Goal: Transaction & Acquisition: Register for event/course

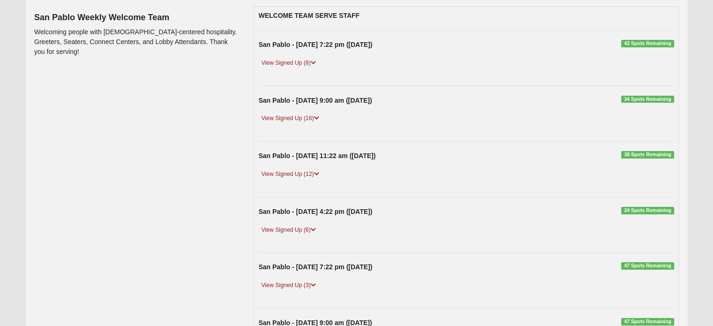
scroll to position [130, 0]
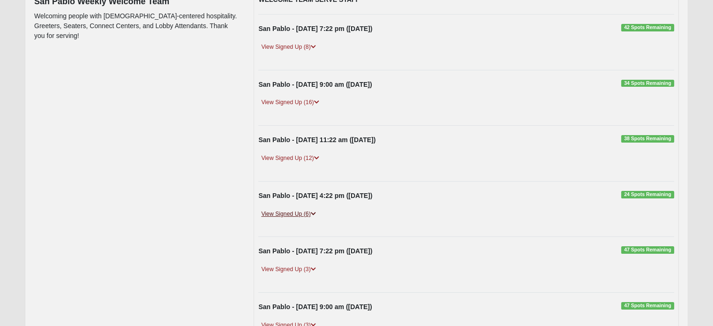
click at [305, 211] on link "View Signed Up (6)" at bounding box center [288, 214] width 60 height 10
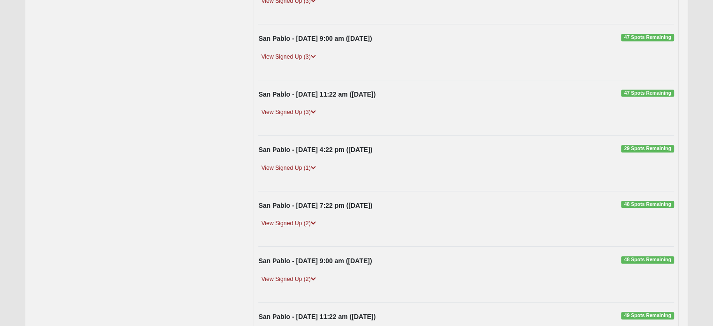
scroll to position [467, 0]
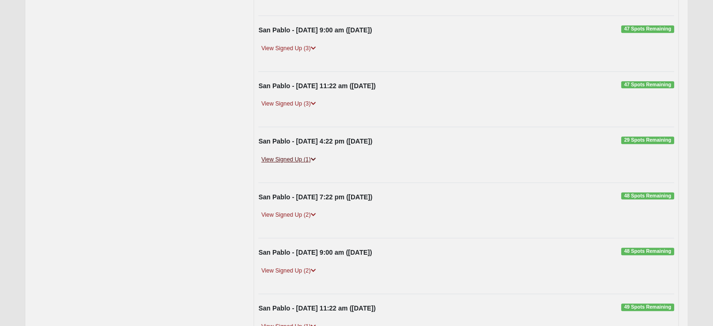
click at [307, 157] on link "View Signed Up (1)" at bounding box center [288, 160] width 60 height 10
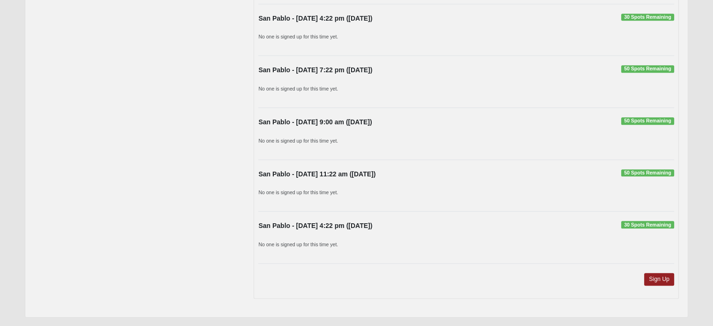
scroll to position [868, 0]
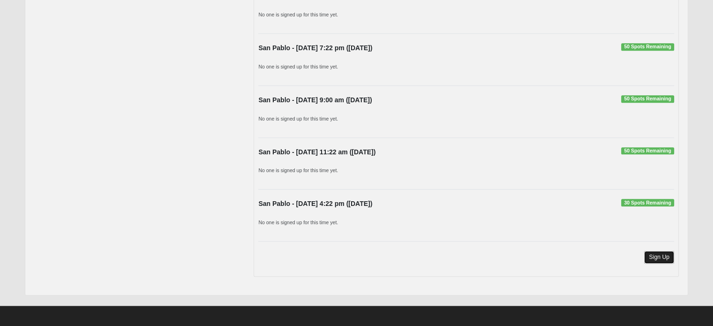
click at [649, 251] on link "Sign Up" at bounding box center [659, 257] width 30 height 13
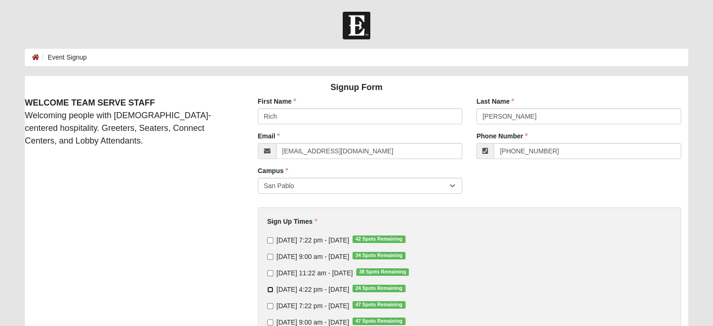
click at [271, 290] on input "[DATE] 4:22 pm - [DATE] 24 Spots Remaining" at bounding box center [270, 289] width 6 height 6
checkbox input "true"
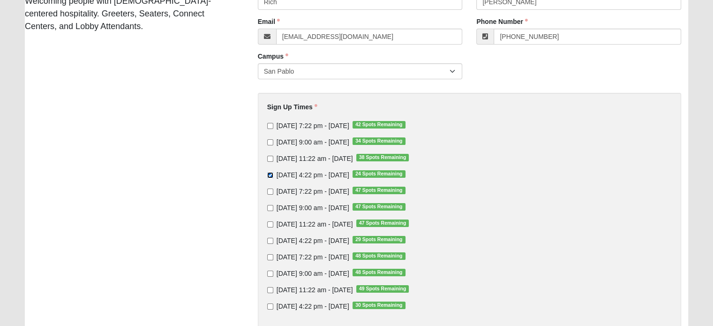
scroll to position [124, 0]
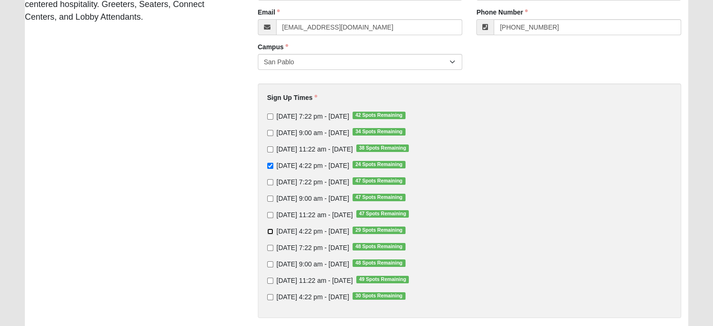
click at [269, 228] on input "[DATE] 4:22 pm - [DATE] 29 Spots Remaining" at bounding box center [270, 231] width 6 height 6
checkbox input "true"
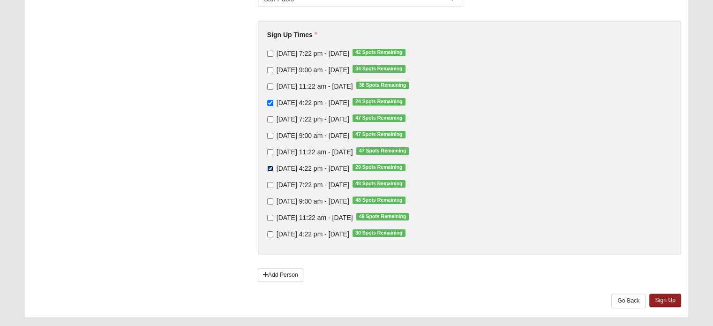
scroll to position [211, 0]
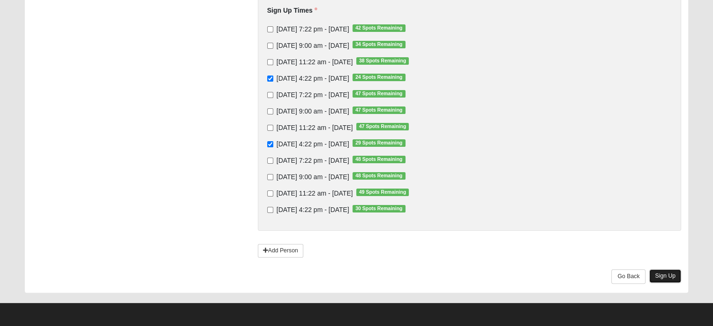
click at [665, 271] on link "Sign Up" at bounding box center [665, 276] width 32 height 14
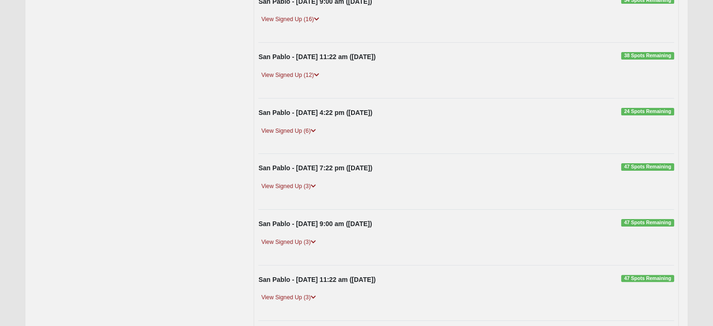
scroll to position [214, 0]
click at [307, 127] on link "View Signed Up (6)" at bounding box center [288, 130] width 60 height 10
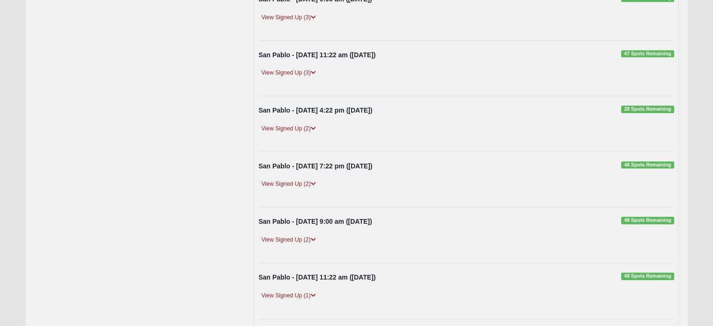
scroll to position [499, 0]
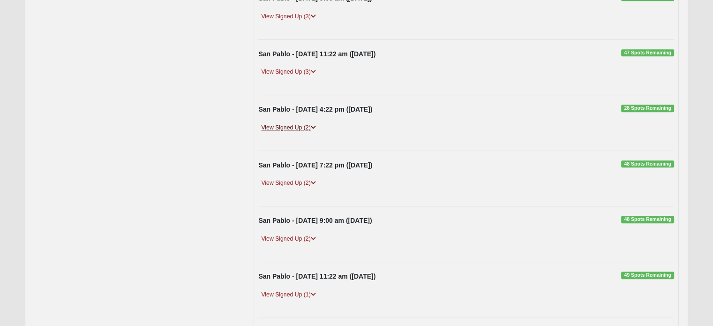
click at [304, 125] on link "View Signed Up (2)" at bounding box center [288, 128] width 60 height 10
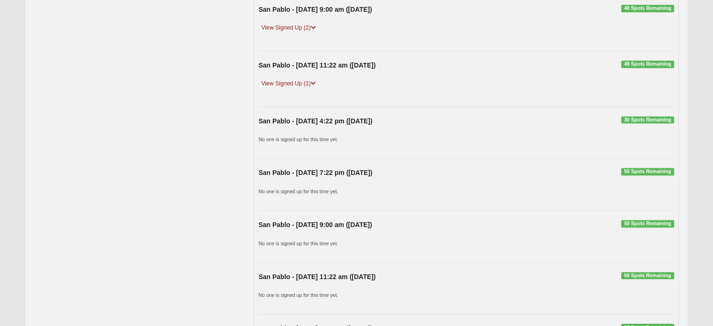
scroll to position [712, 0]
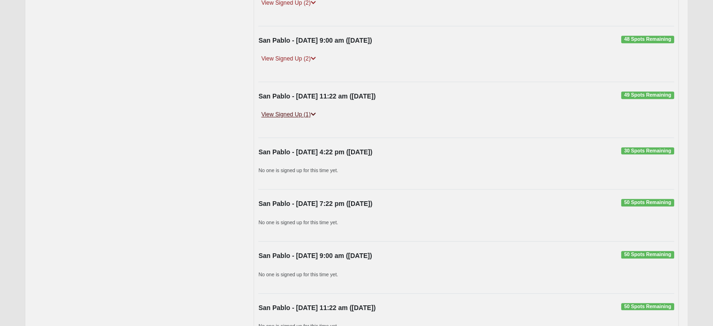
click at [292, 110] on link "View Signed Up (1)" at bounding box center [288, 115] width 60 height 10
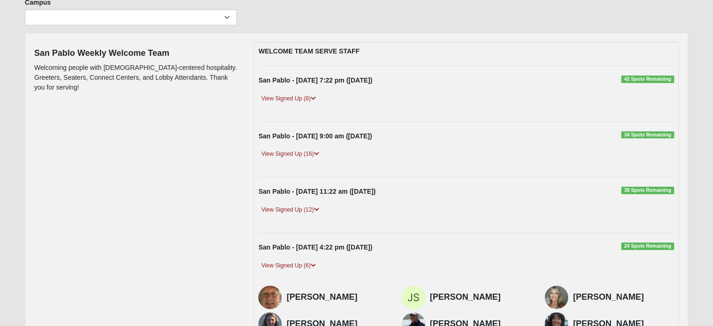
scroll to position [0, 0]
